Goal: Information Seeking & Learning: Learn about a topic

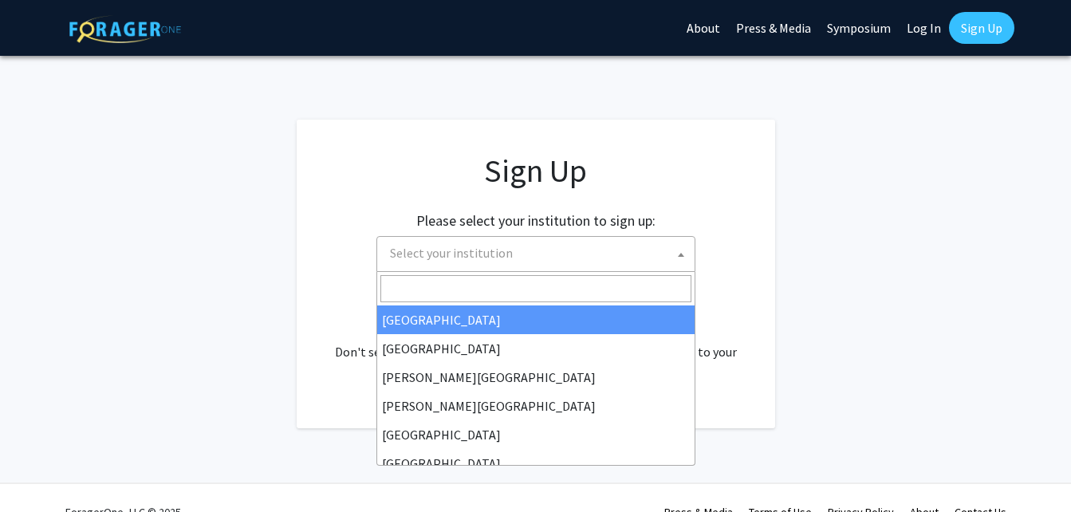
click at [577, 263] on span "Select your institution" at bounding box center [539, 253] width 311 height 33
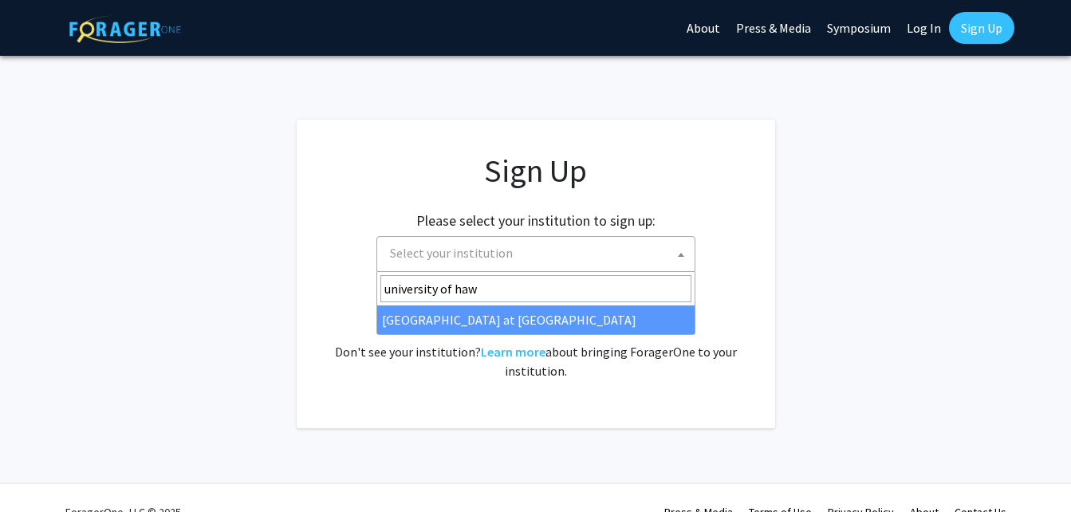
type input "university of haw"
select select "18"
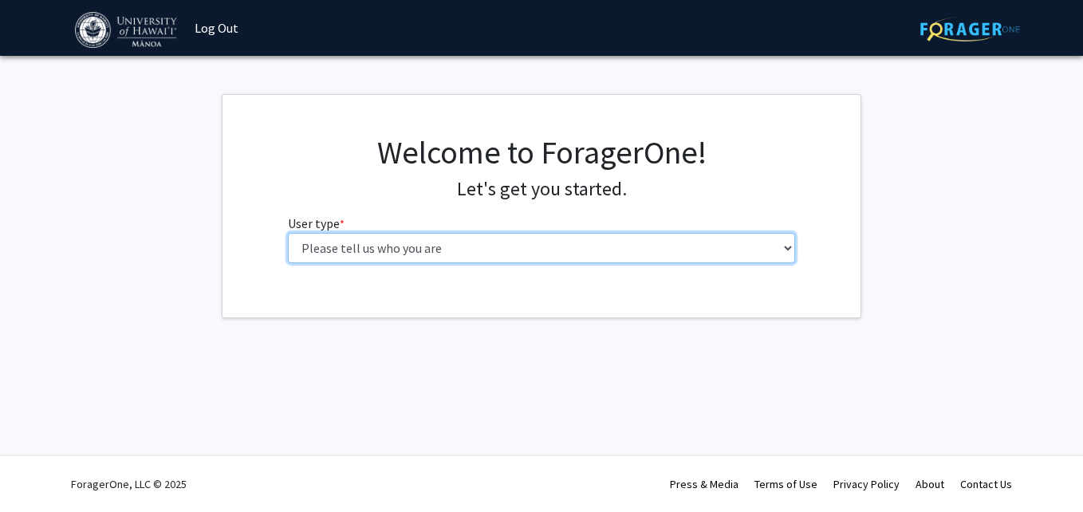
click at [541, 245] on select "Please tell us who you are Undergraduate Student Master's Student Doctoral Cand…" at bounding box center [542, 248] width 508 height 30
select select "1: undergrad"
click at [288, 233] on select "Please tell us who you are Undergraduate Student Master's Student Doctoral Cand…" at bounding box center [542, 248] width 508 height 30
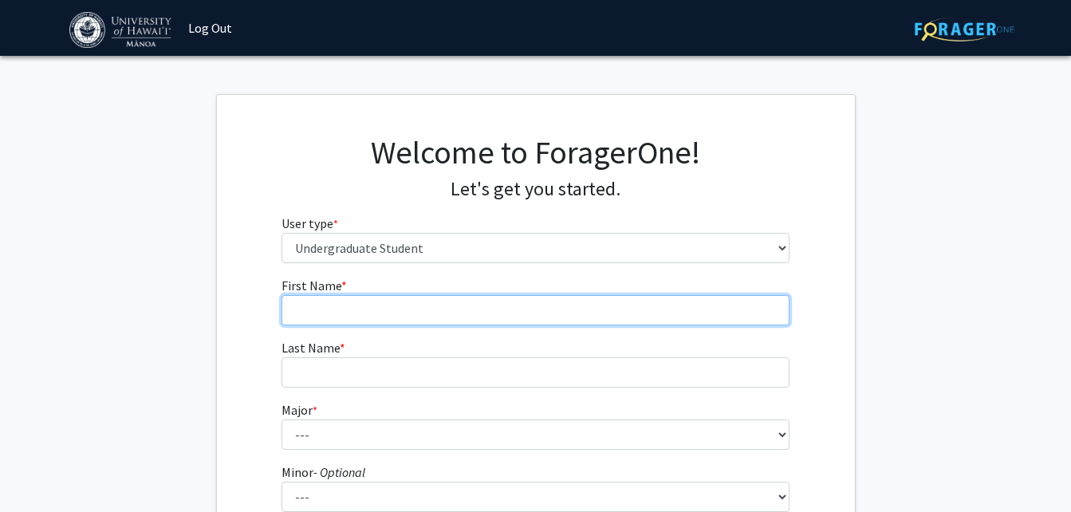
click at [493, 301] on input "First Name * required" at bounding box center [535, 310] width 508 height 30
type input "[PERSON_NAME]"
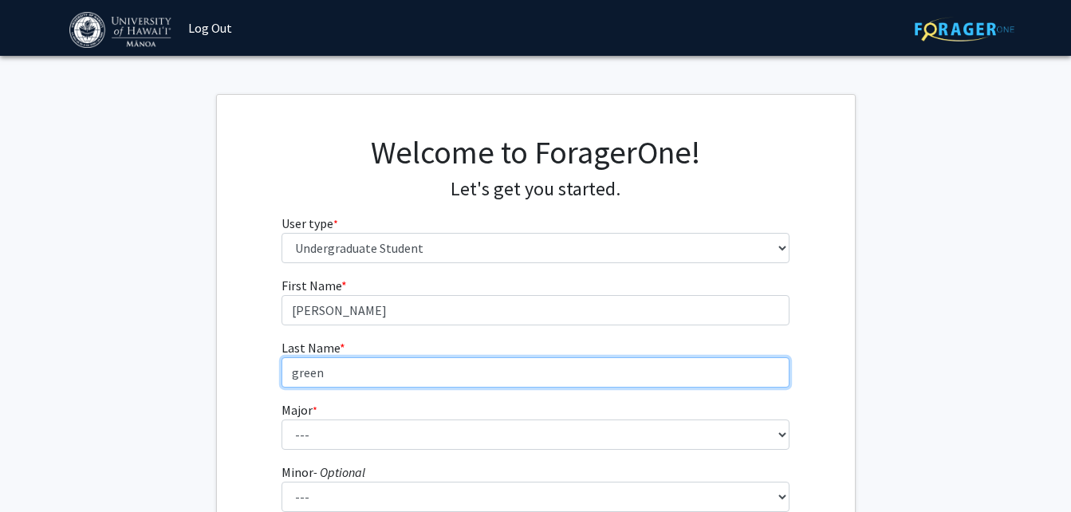
type input "green"
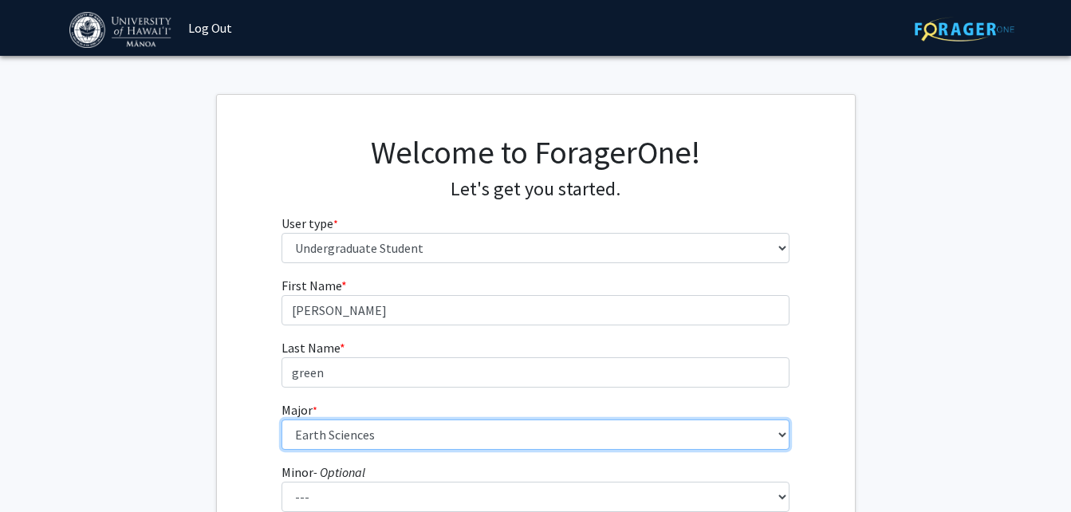
click at [516, 430] on select "--- Accounting American Studies Animal Sciences Anthropology Art Art History As…" at bounding box center [535, 434] width 508 height 30
select select "93: 1475"
click at [281, 419] on select "--- Accounting American Studies Animal Sciences Anthropology Art Art History As…" at bounding box center [535, 434] width 508 height 30
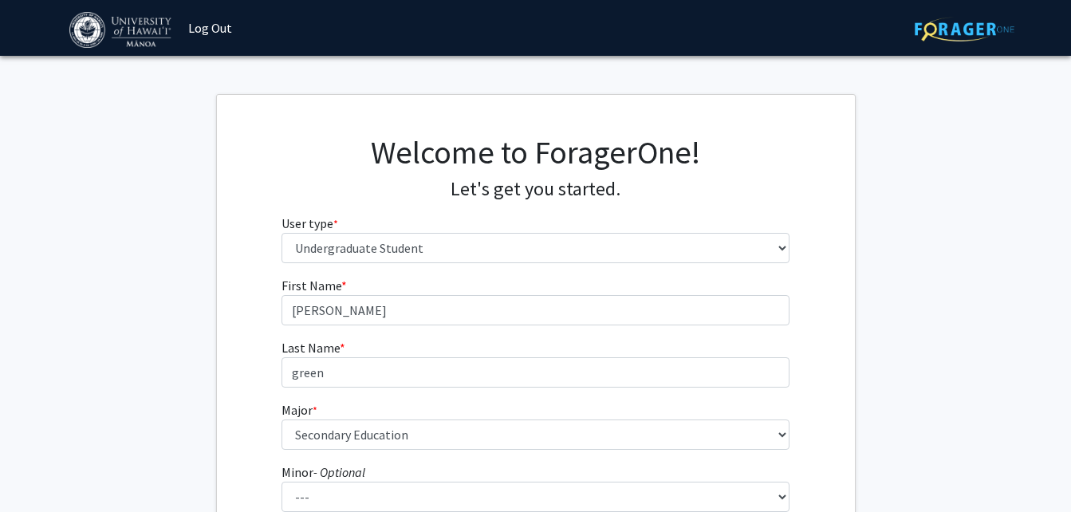
click at [245, 346] on div "First Name * required [PERSON_NAME] Last Name * required green Major * required…" at bounding box center [536, 478] width 638 height 405
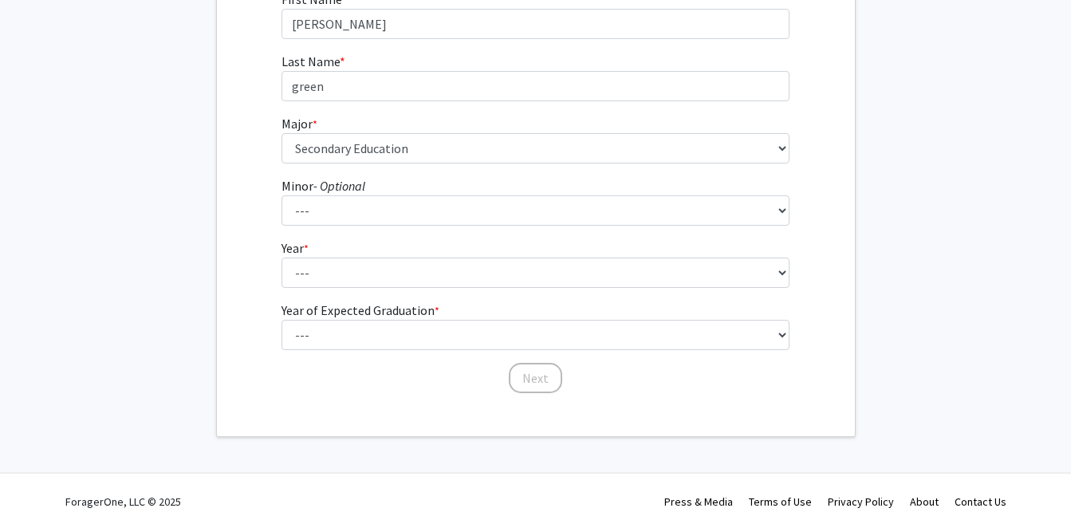
scroll to position [287, 0]
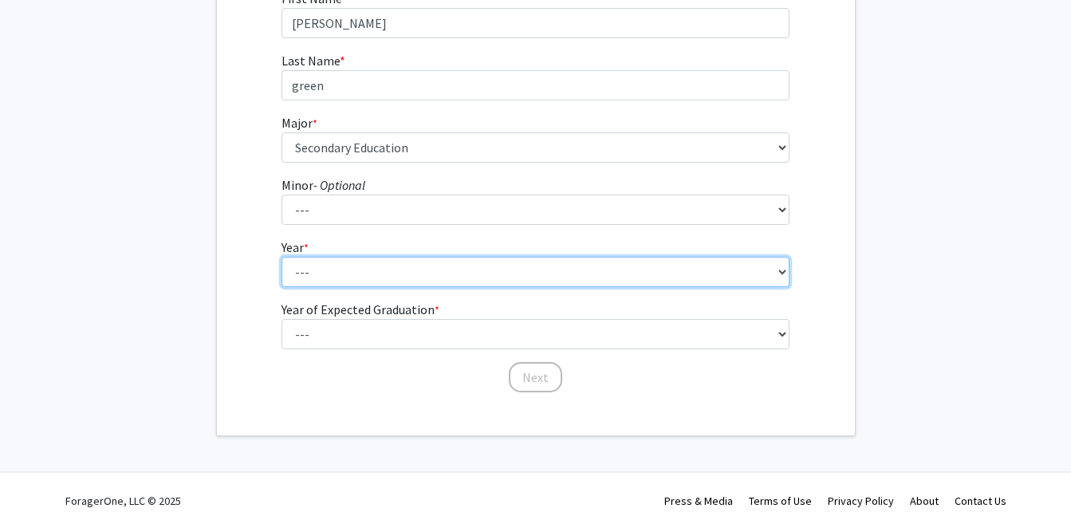
click at [372, 272] on select "--- First-year Sophomore Junior Senior Postbaccalaureate Certificate" at bounding box center [535, 272] width 508 height 30
select select "3: junior"
click at [281, 257] on select "--- First-year Sophomore Junior Senior Postbaccalaureate Certificate" at bounding box center [535, 272] width 508 height 30
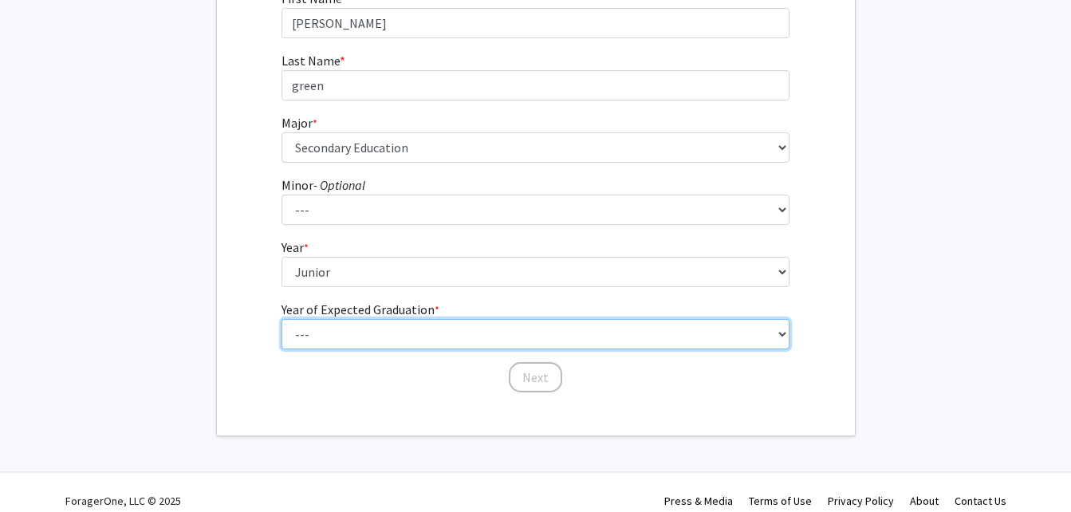
click at [384, 331] on select "--- 2025 2026 2027 2028 2029 2030 2031 2032 2033 2034" at bounding box center [535, 334] width 508 height 30
select select "4: 2028"
click at [281, 319] on select "--- 2025 2026 2027 2028 2029 2030 2031 2032 2033 2034" at bounding box center [535, 334] width 508 height 30
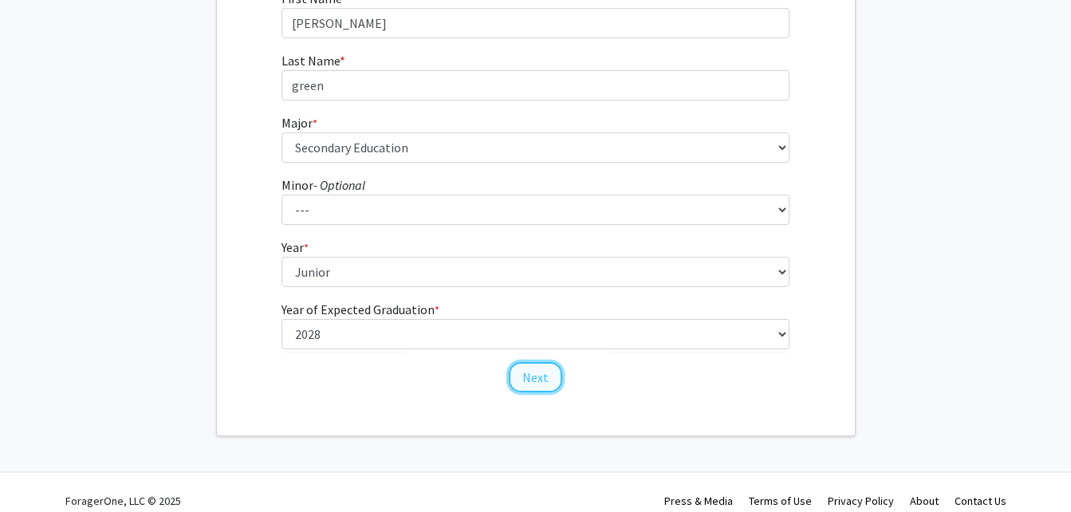
click at [534, 376] on button "Next" at bounding box center [535, 377] width 53 height 30
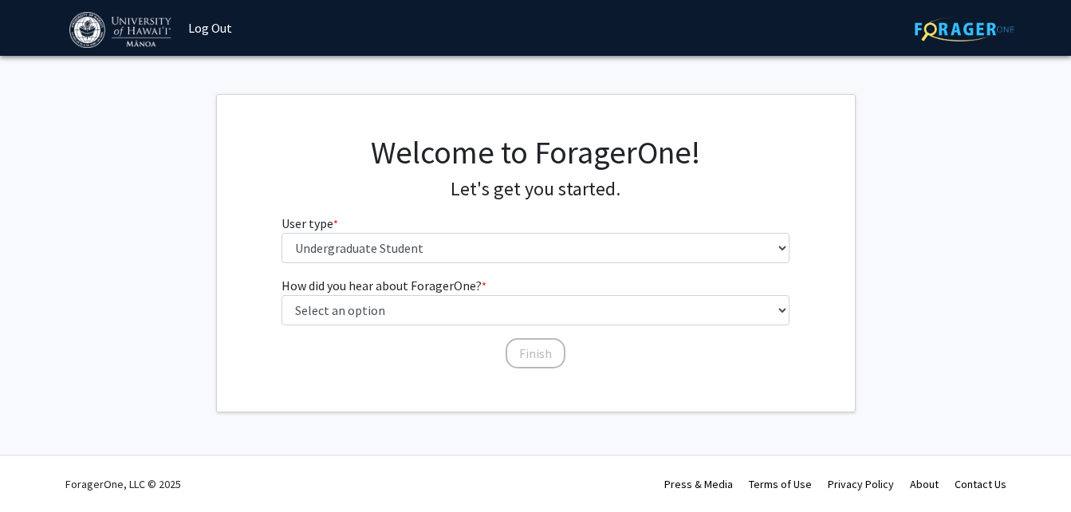
scroll to position [0, 0]
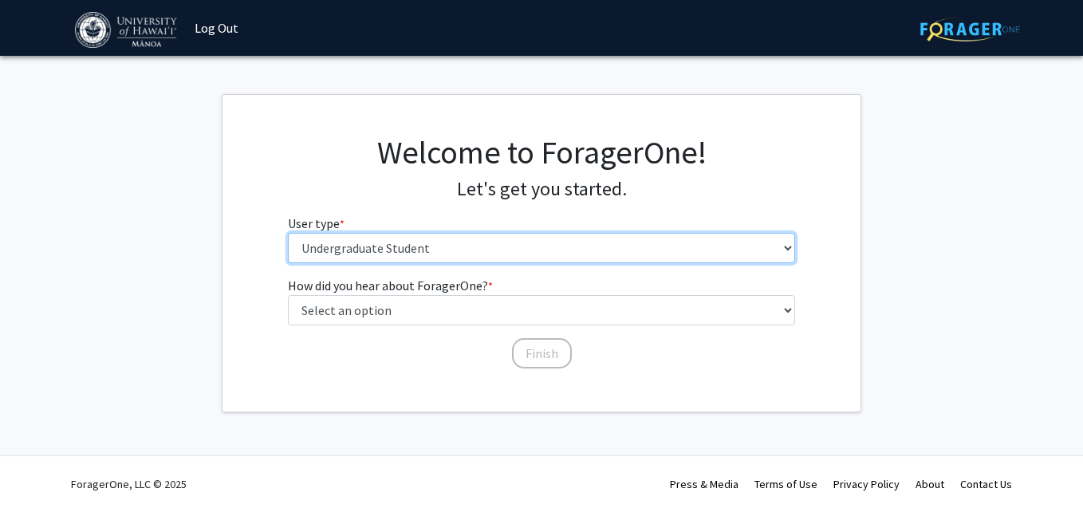
click at [416, 246] on select "Please tell us who you are Undergraduate Student Master's Student Doctoral Cand…" at bounding box center [542, 248] width 508 height 30
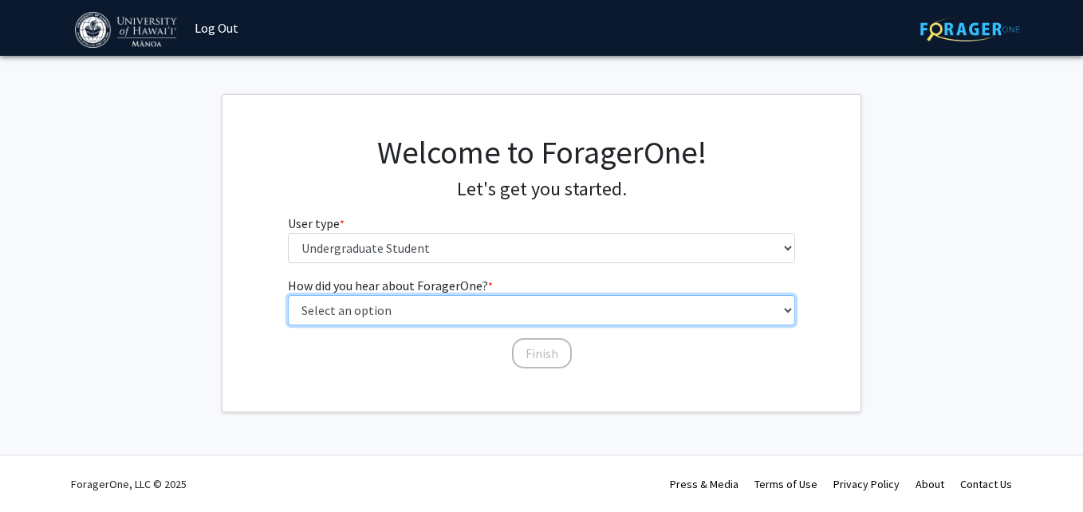
click at [418, 305] on select "Select an option Peer/student recommendation Faculty/staff recommendation Unive…" at bounding box center [542, 310] width 508 height 30
select select "3: university_website"
click at [288, 295] on select "Select an option Peer/student recommendation Faculty/staff recommendation Unive…" at bounding box center [542, 310] width 508 height 30
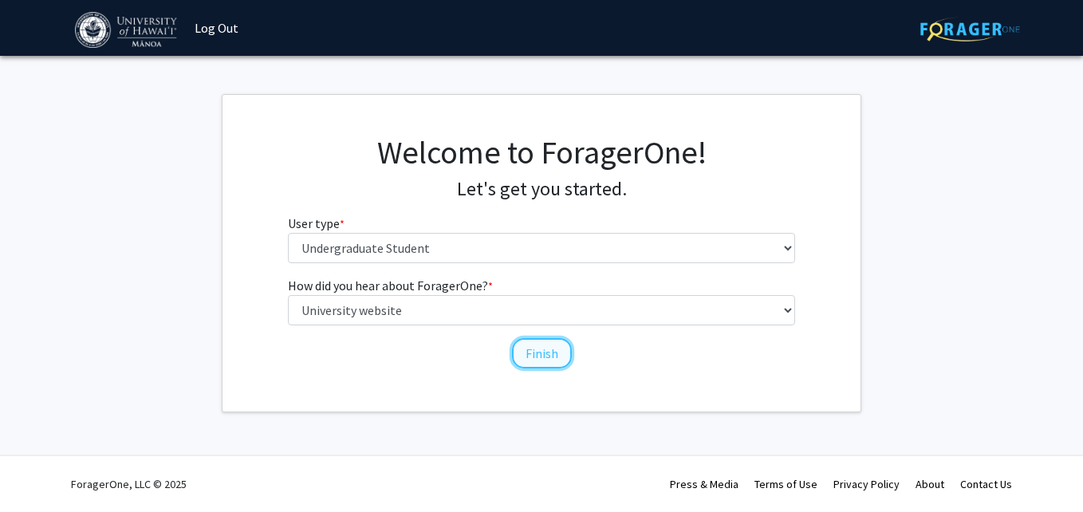
click at [546, 363] on button "Finish" at bounding box center [542, 353] width 60 height 30
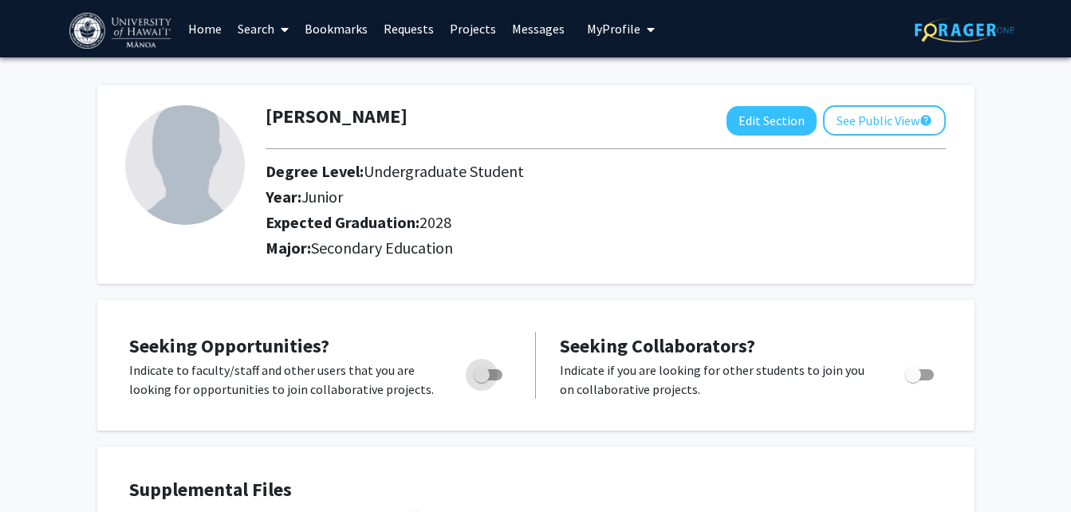
click at [486, 372] on span "Toggle" at bounding box center [482, 375] width 16 height 16
click at [482, 380] on input "Are you actively seeking opportunities?" at bounding box center [481, 380] width 1 height 1
checkbox input "true"
click at [439, 304] on div "Seeking Opportunities? Indicate to faculty/staff and other users that you are l…" at bounding box center [535, 365] width 877 height 131
click at [474, 30] on link "Projects" at bounding box center [473, 29] width 62 height 56
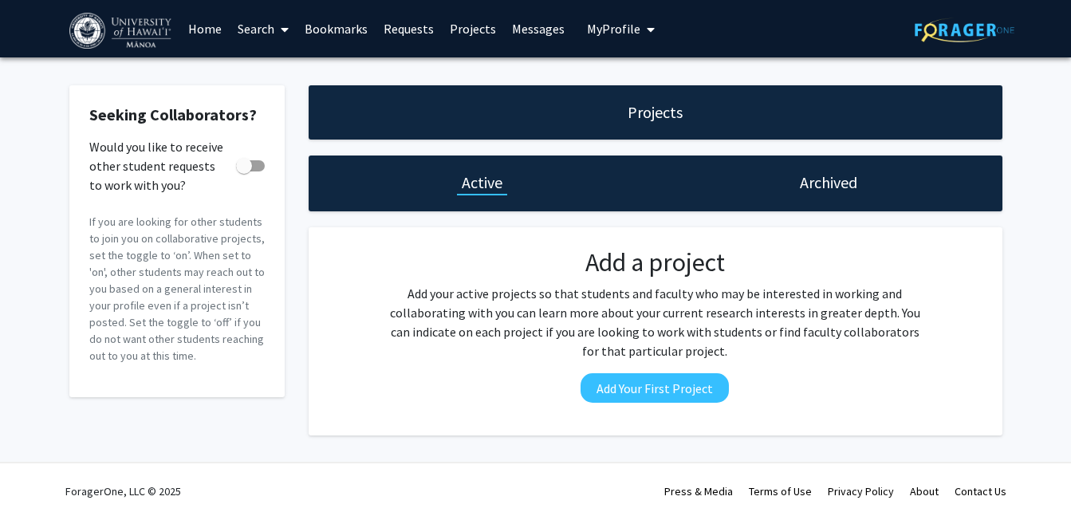
click at [290, 257] on div "Seeking Collaborators? Would you like to receive other student requests to work…" at bounding box center [176, 260] width 239 height 350
click at [270, 28] on link "Search" at bounding box center [263, 29] width 67 height 56
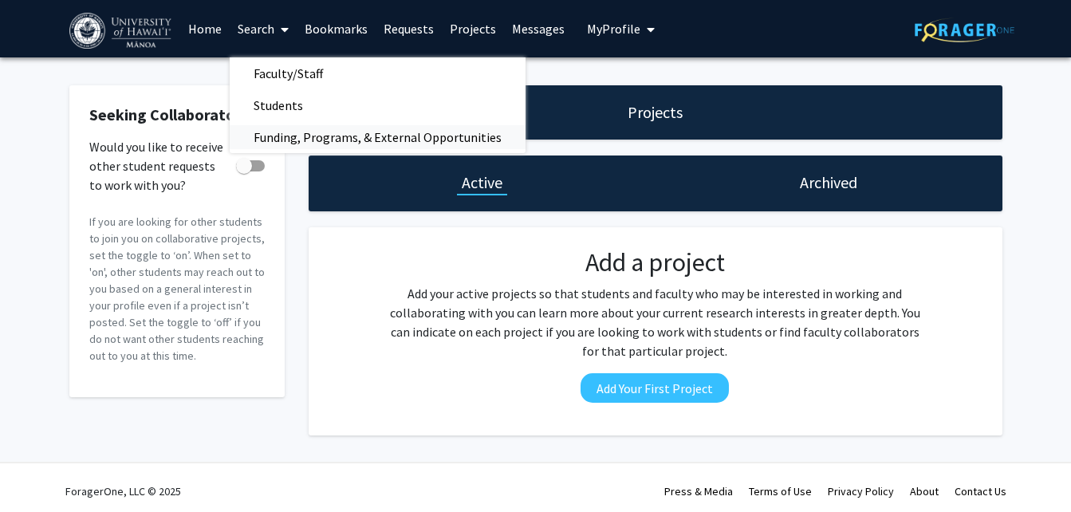
click at [310, 135] on span "Funding, Programs, & External Opportunities" at bounding box center [378, 137] width 296 height 32
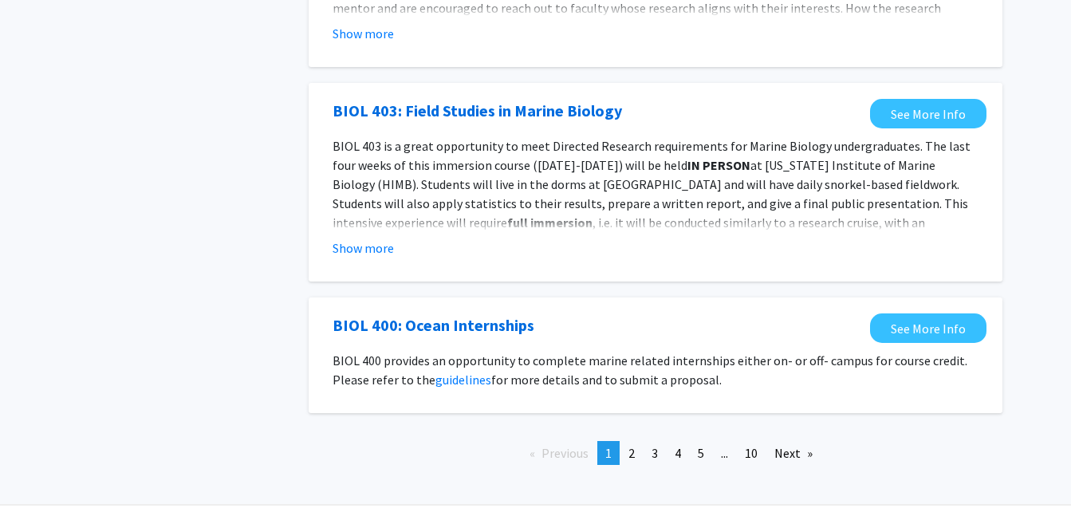
scroll to position [1754, 0]
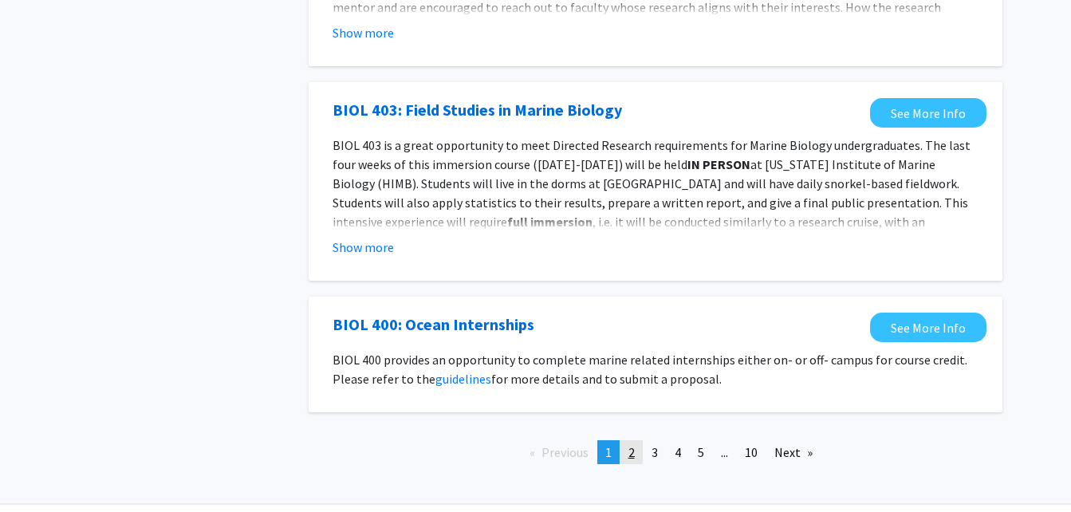
click at [628, 444] on span "2" at bounding box center [631, 452] width 6 height 16
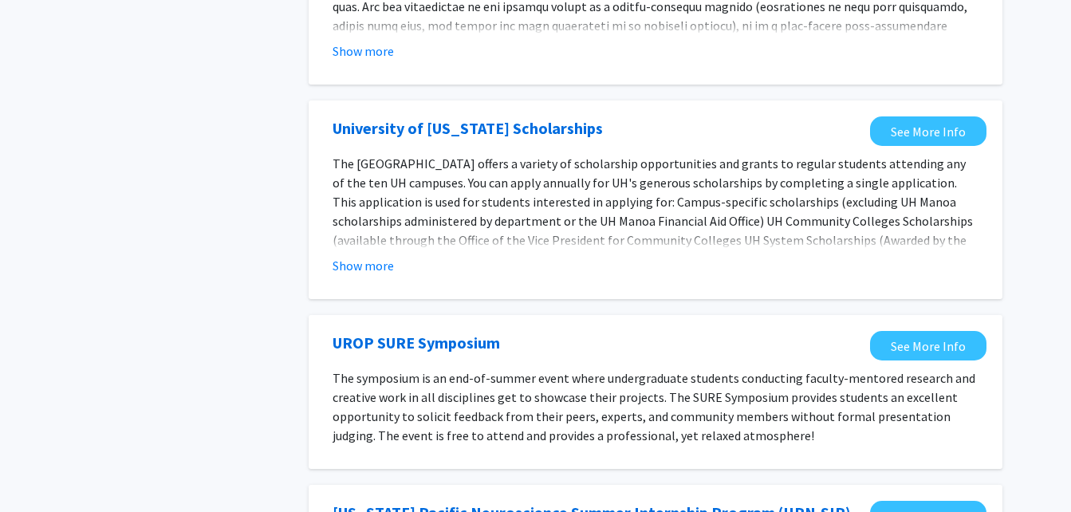
scroll to position [1180, 0]
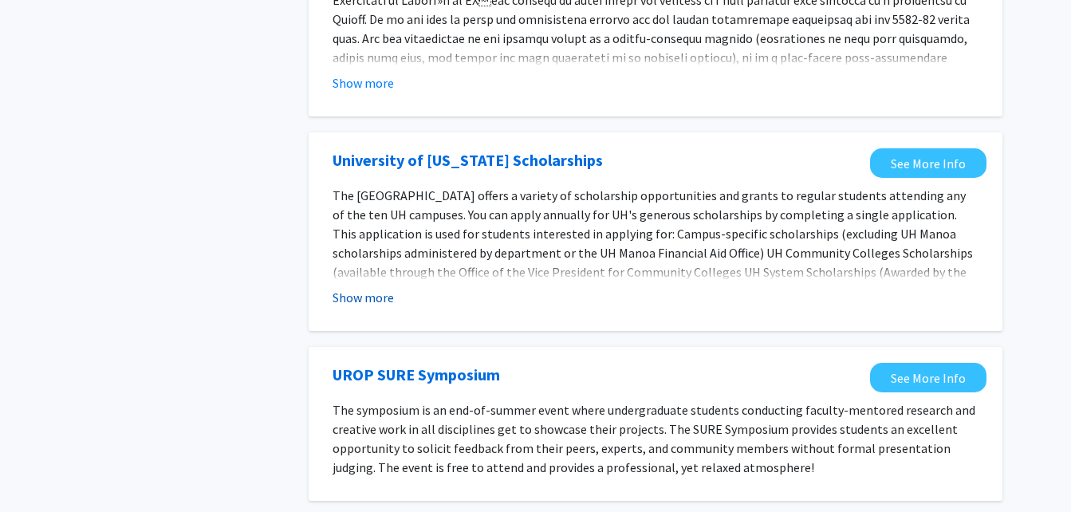
click at [376, 288] on button "Show more" at bounding box center [362, 297] width 61 height 19
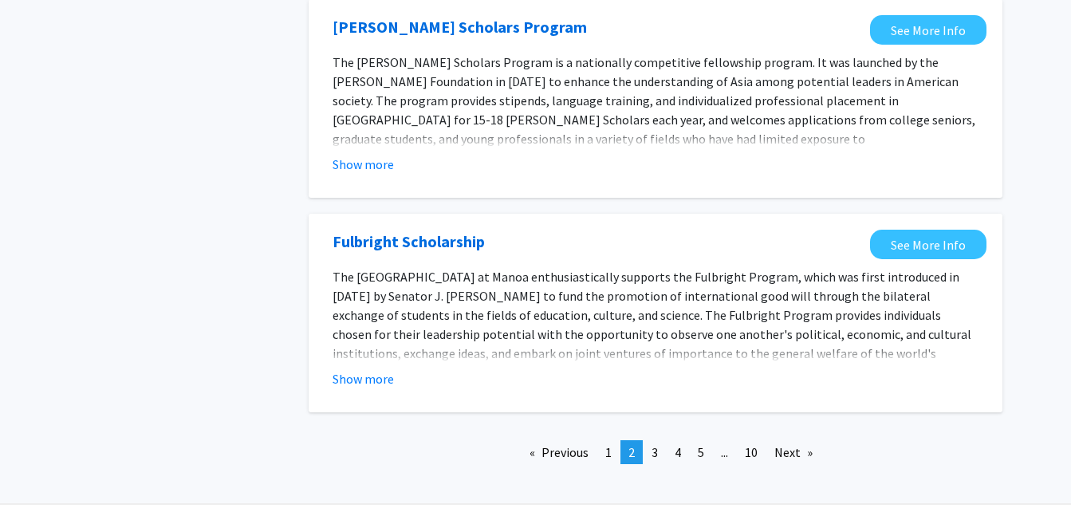
scroll to position [1911, 0]
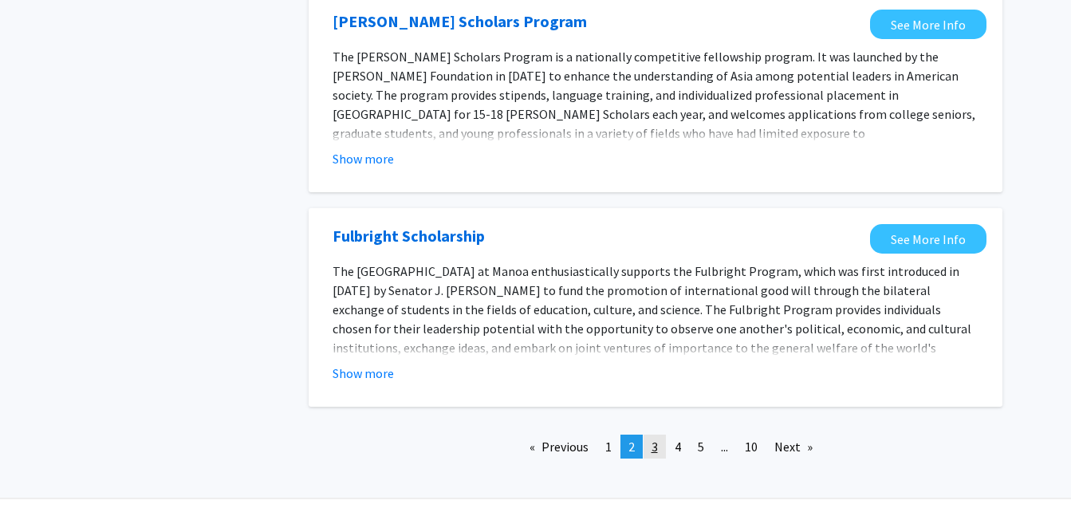
click at [660, 435] on link "page 3" at bounding box center [654, 447] width 22 height 24
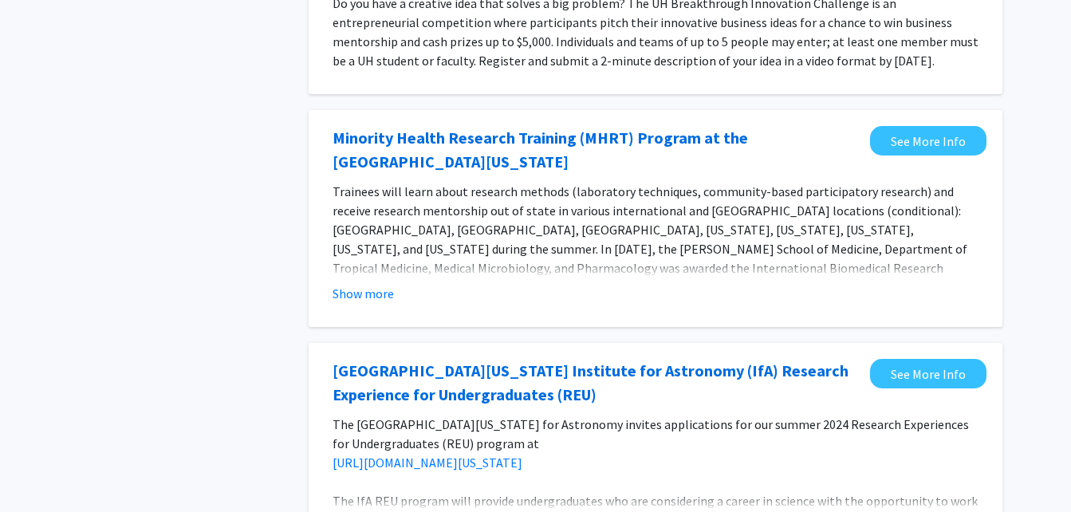
scroll to position [223, 0]
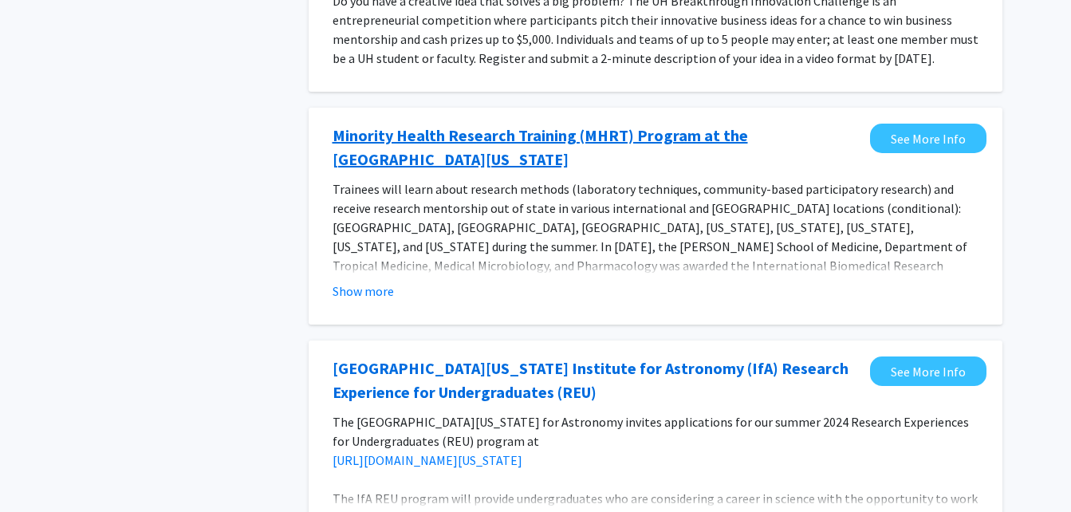
click at [482, 128] on link "Minority Health Research Training (MHRT) Program at the [GEOGRAPHIC_DATA][US_ST…" at bounding box center [596, 148] width 529 height 48
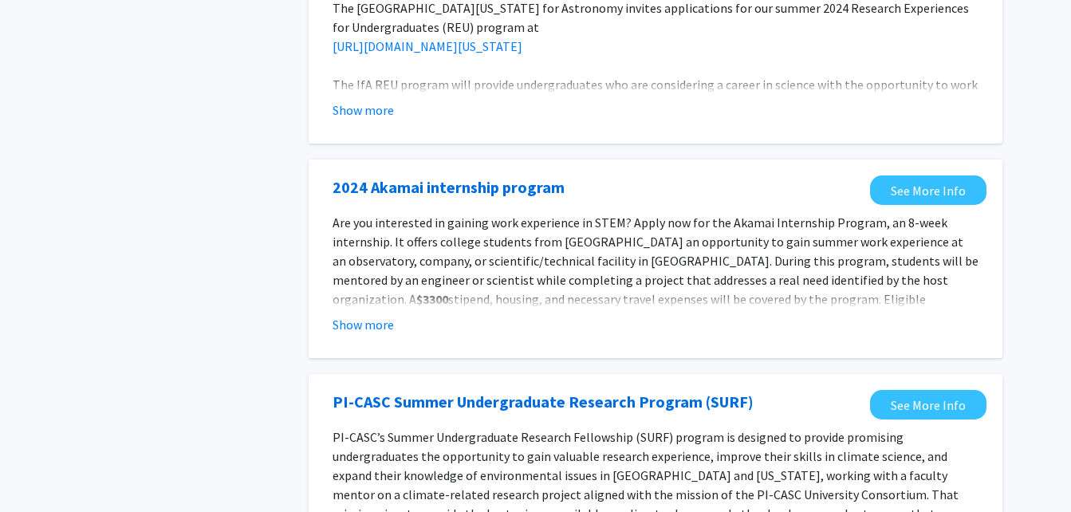
scroll to position [638, 0]
click at [186, 217] on div "Tags Opportunity Type Internal External" at bounding box center [176, 476] width 239 height 2091
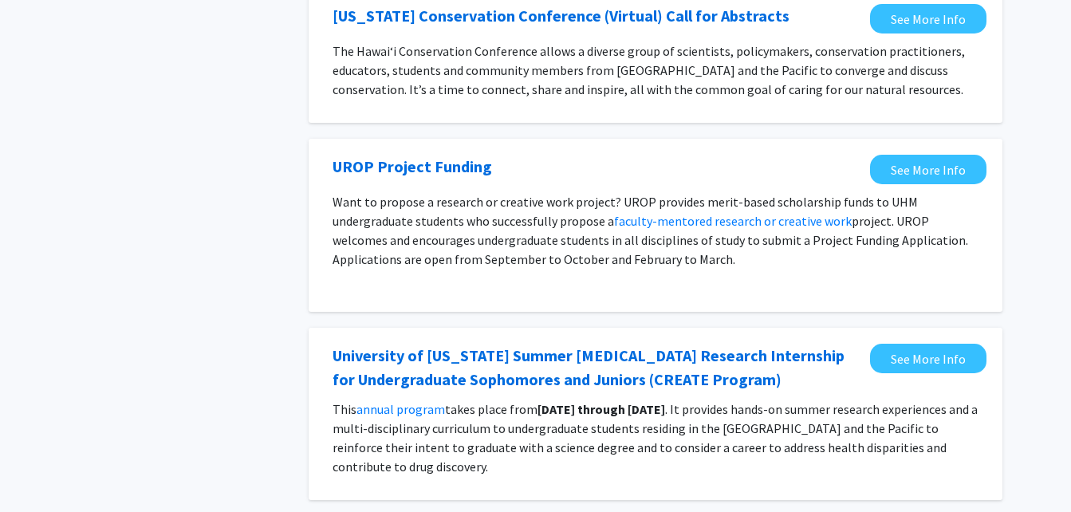
scroll to position [1244, 0]
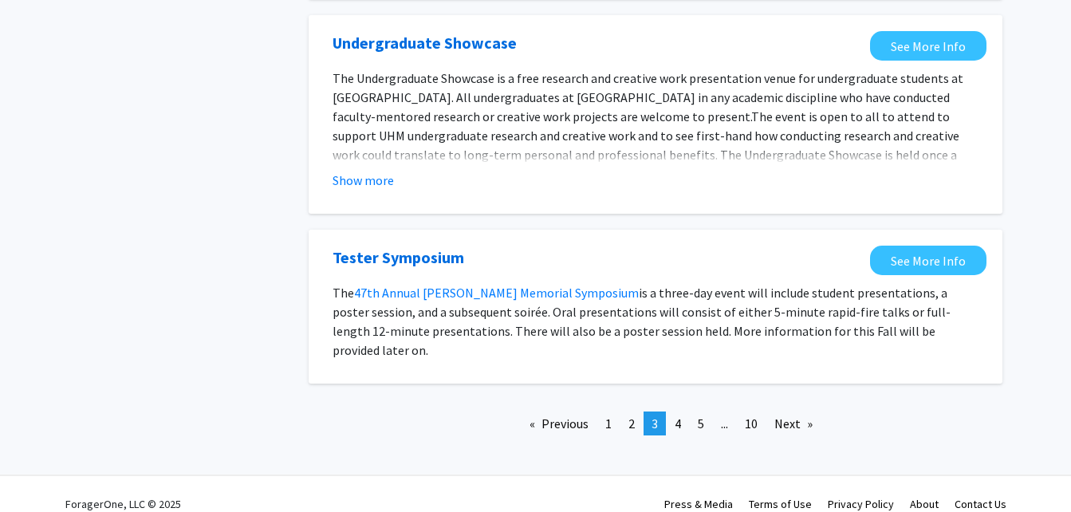
scroll to position [1714, 0]
click at [352, 183] on button "Show more" at bounding box center [362, 179] width 61 height 19
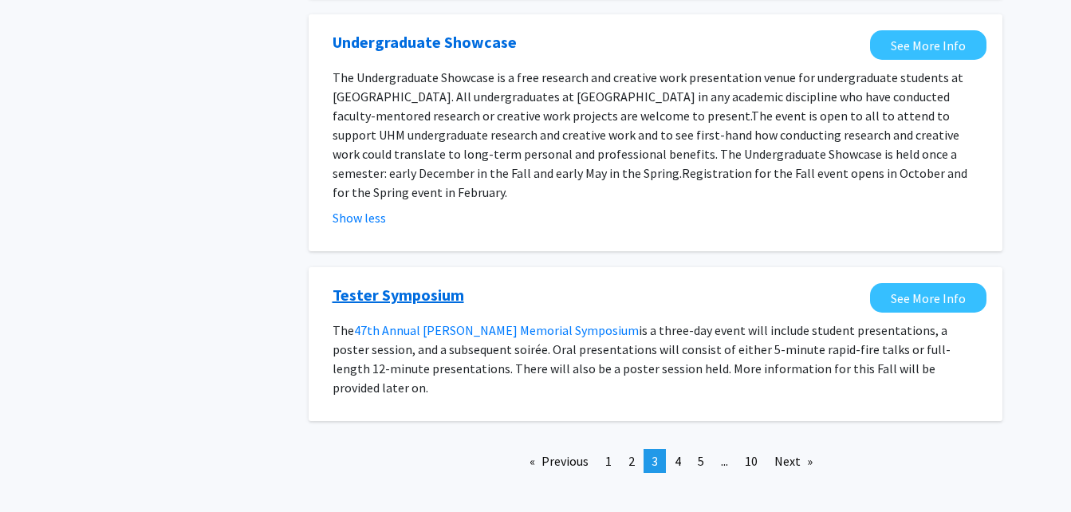
click at [427, 283] on link "Tester Symposium" at bounding box center [398, 295] width 132 height 24
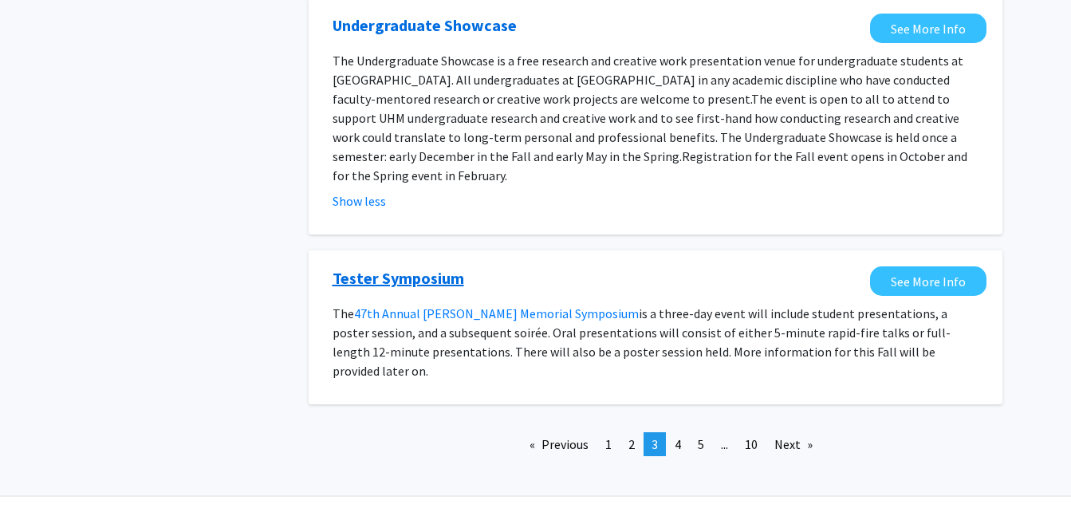
scroll to position [1733, 0]
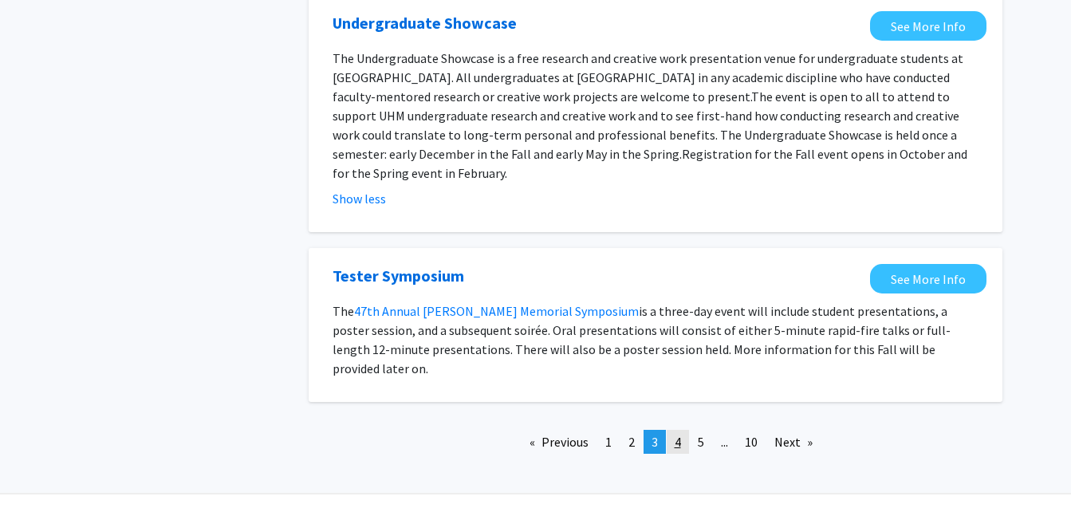
click at [680, 430] on link "page 4" at bounding box center [678, 442] width 22 height 24
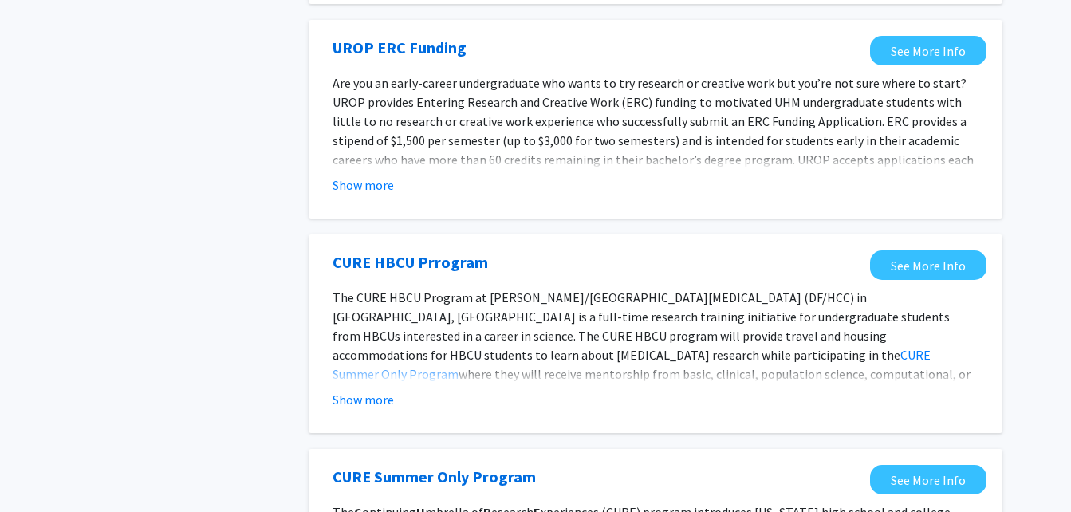
scroll to position [1148, 0]
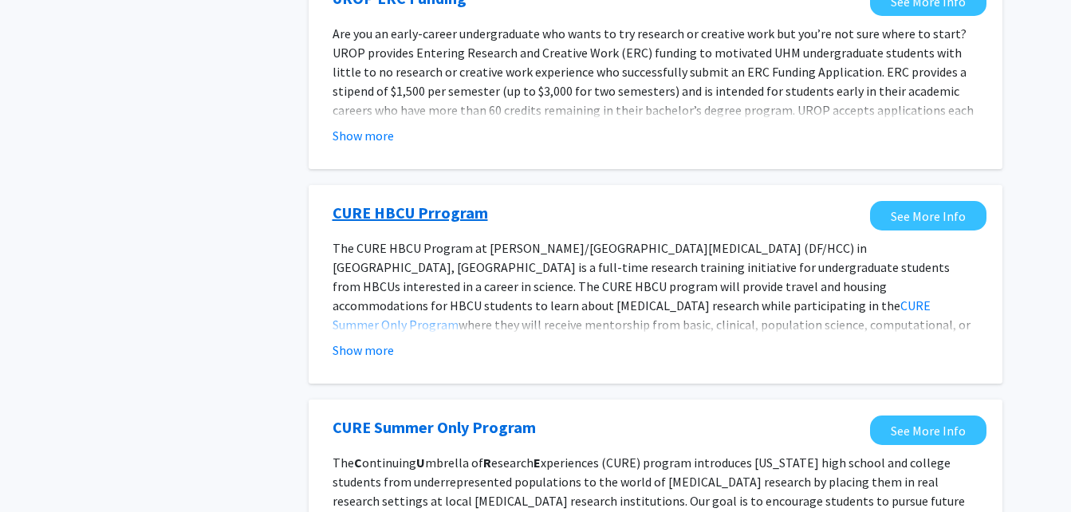
click at [450, 208] on link "CURE HBCU Prrogram" at bounding box center [409, 213] width 155 height 24
